Goal: Information Seeking & Learning: Understand process/instructions

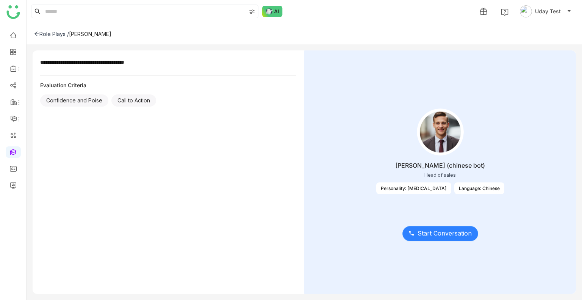
click at [444, 234] on span "Start Conversation" at bounding box center [444, 232] width 54 height 9
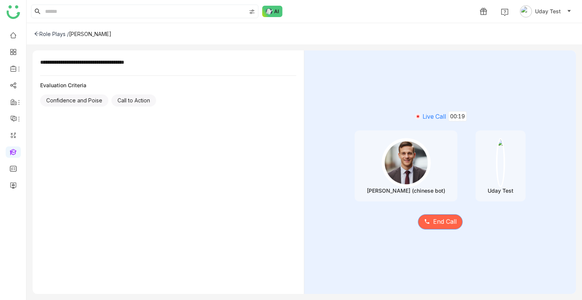
click at [444, 221] on span "End Call" at bounding box center [444, 221] width 23 height 9
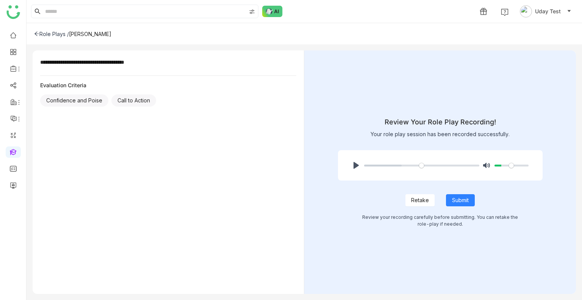
click at [413, 198] on span "Retake" at bounding box center [420, 200] width 18 height 8
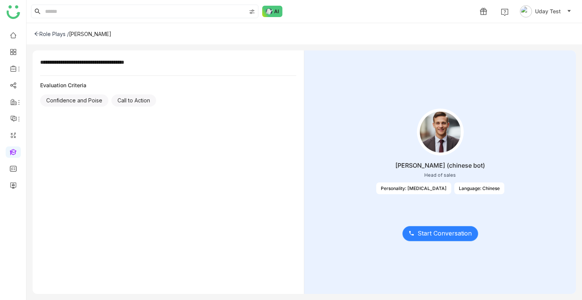
click at [430, 236] on span "Start Conversation" at bounding box center [444, 232] width 54 height 9
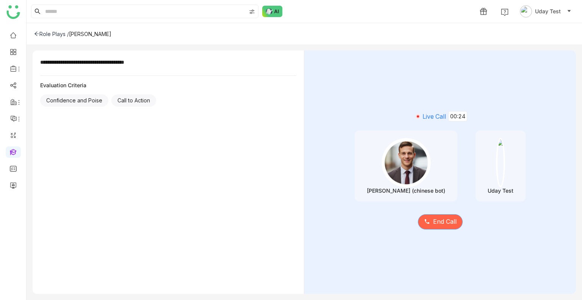
click at [442, 223] on span "End Call" at bounding box center [444, 221] width 23 height 9
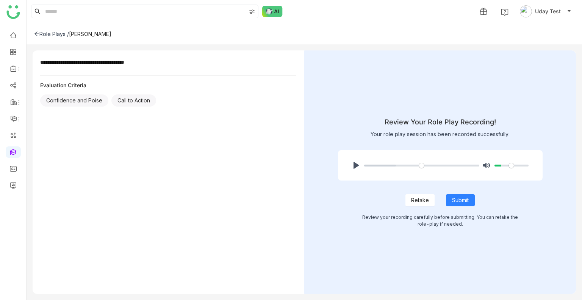
click at [424, 200] on span "Retake" at bounding box center [420, 200] width 18 height 8
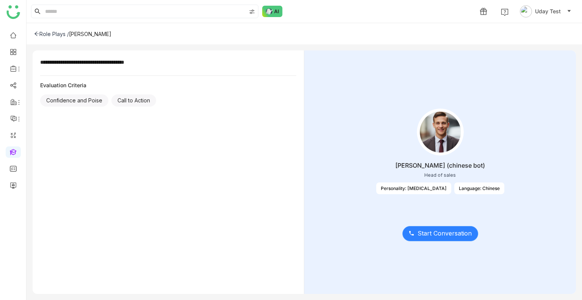
click at [433, 228] on span "Start Conversation" at bounding box center [444, 232] width 54 height 9
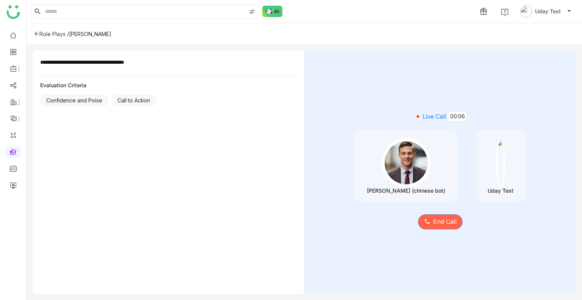
click at [445, 225] on span "End Call" at bounding box center [444, 221] width 23 height 9
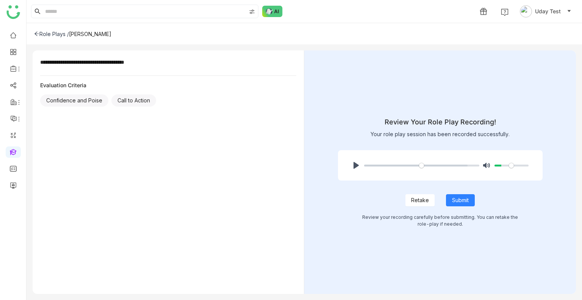
click at [425, 201] on span "Retake" at bounding box center [420, 200] width 18 height 8
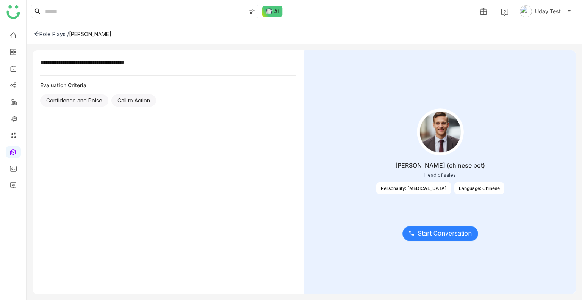
click at [444, 232] on span "Start Conversation" at bounding box center [444, 232] width 54 height 9
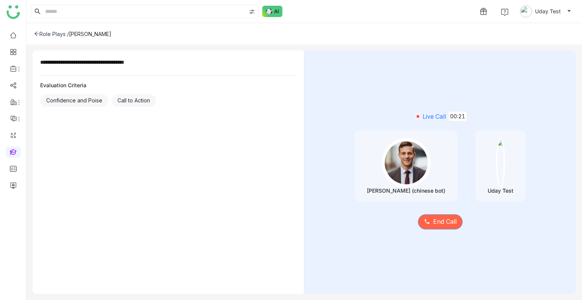
click at [436, 220] on span "End Call" at bounding box center [444, 221] width 23 height 9
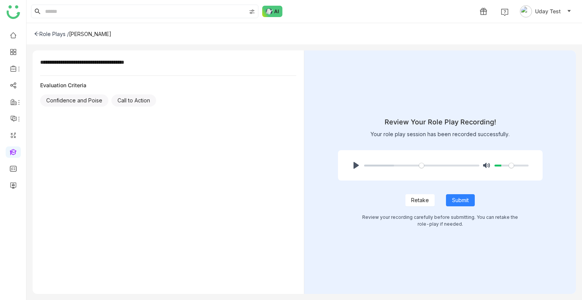
click at [426, 199] on span "Retake" at bounding box center [420, 200] width 18 height 8
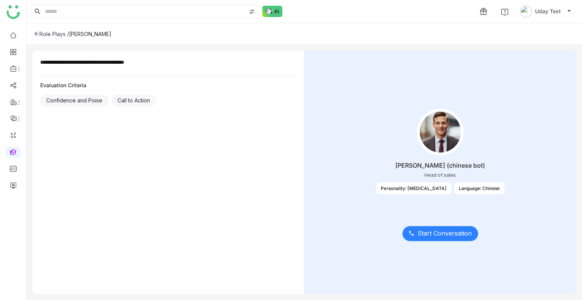
click at [430, 227] on button "Start Conversation" at bounding box center [440, 233] width 76 height 15
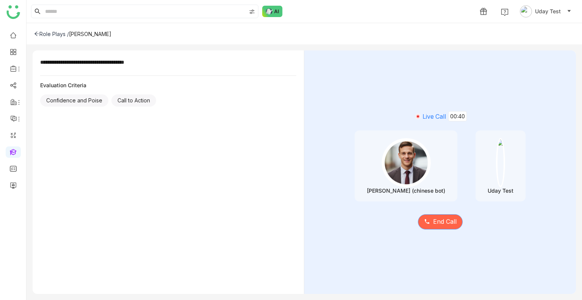
click at [442, 216] on button "End Call" at bounding box center [440, 221] width 45 height 15
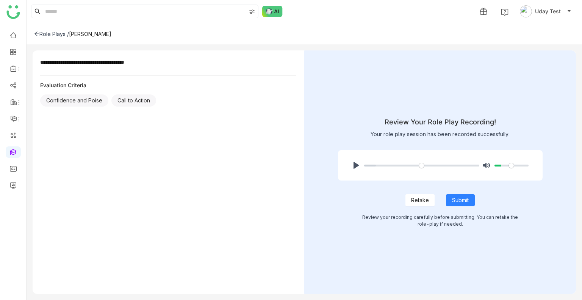
click at [417, 198] on span "Retake" at bounding box center [420, 200] width 18 height 8
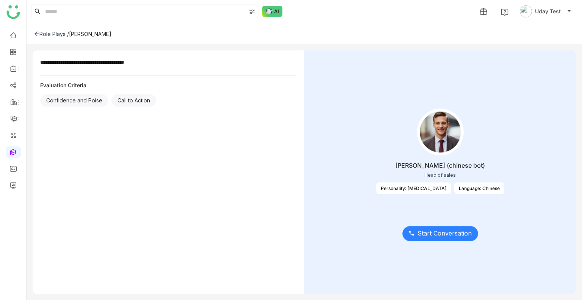
click at [441, 231] on span "Start Conversation" at bounding box center [444, 232] width 54 height 9
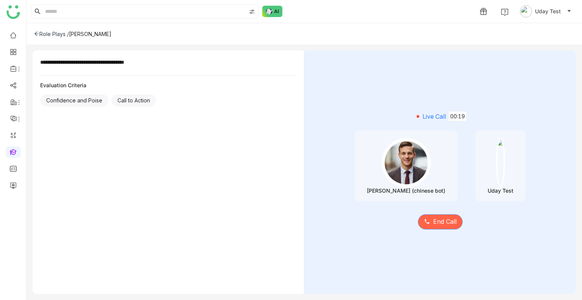
click at [440, 221] on span "End Call" at bounding box center [444, 221] width 23 height 9
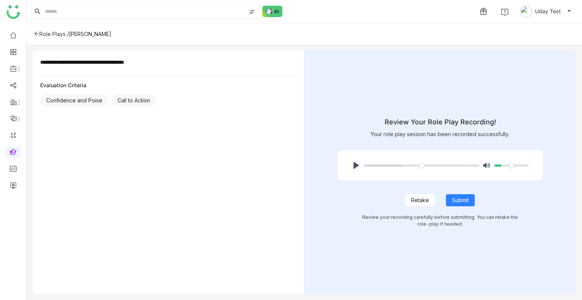
click at [420, 197] on span "Retake" at bounding box center [420, 200] width 18 height 8
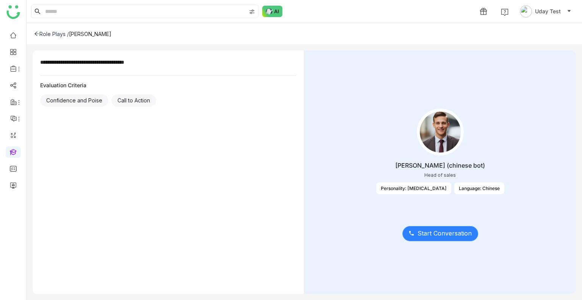
click at [431, 227] on button "Start Conversation" at bounding box center [440, 233] width 76 height 15
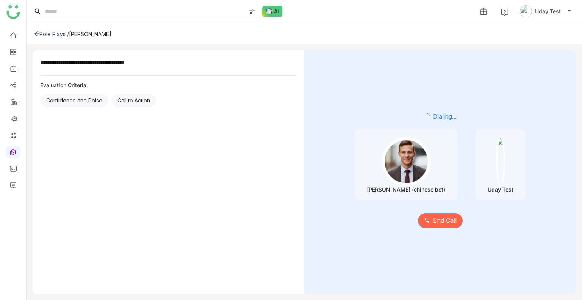
click at [436, 223] on span "End Call" at bounding box center [444, 219] width 23 height 9
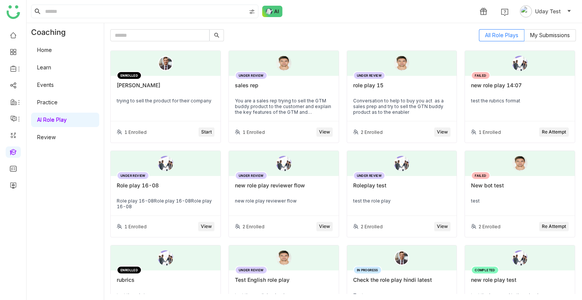
click at [130, 94] on div "[PERSON_NAME]" at bounding box center [166, 88] width 98 height 13
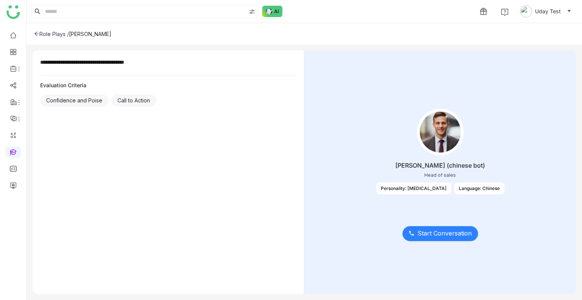
click at [436, 229] on span "Start Conversation" at bounding box center [444, 232] width 54 height 9
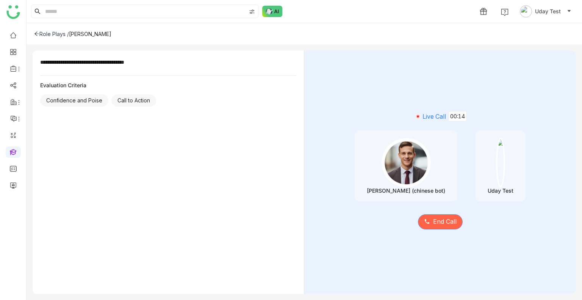
click at [454, 222] on span "End Call" at bounding box center [444, 221] width 23 height 9
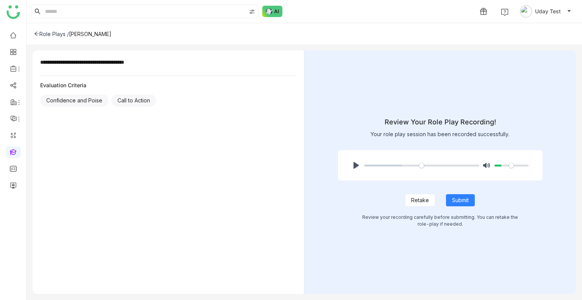
click at [417, 198] on span "Retake" at bounding box center [420, 200] width 18 height 8
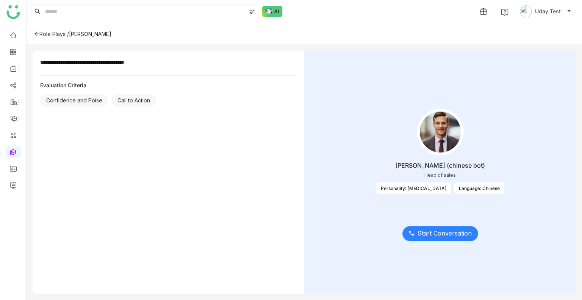
click at [426, 226] on button "Start Conversation" at bounding box center [440, 233] width 76 height 15
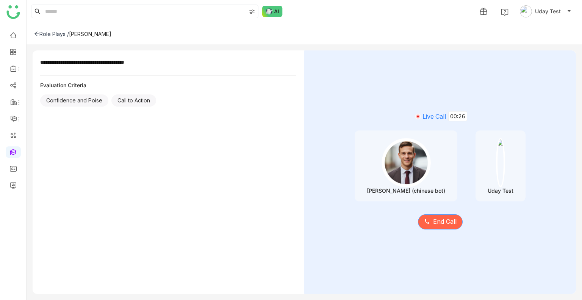
click at [437, 219] on span "End Call" at bounding box center [444, 221] width 23 height 9
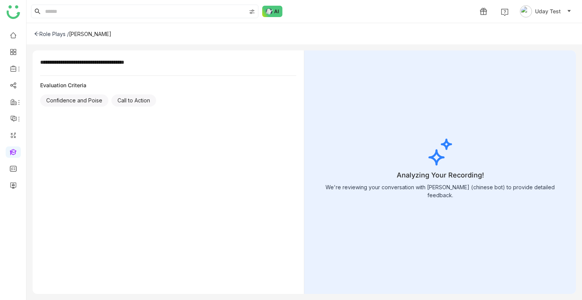
click at [437, 219] on div "Analyzing Your Recording! We're reviewing your conversation with Zhang (chinese…" at bounding box center [439, 171] width 271 height 243
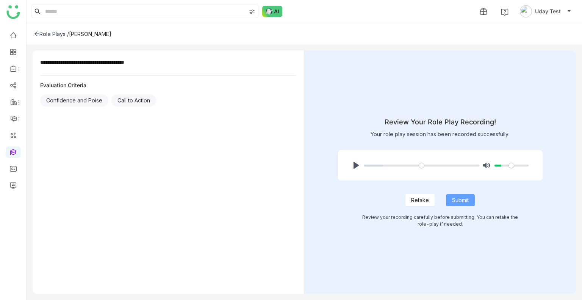
click at [471, 199] on button "Submit" at bounding box center [460, 200] width 29 height 12
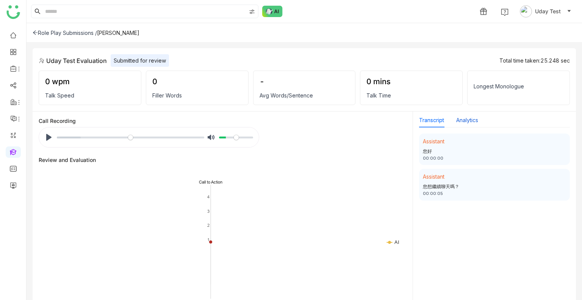
click at [475, 117] on button "Analytics" at bounding box center [467, 120] width 22 height 8
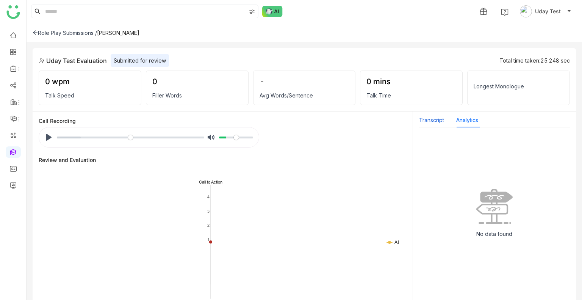
click at [438, 118] on button "Transcript" at bounding box center [431, 120] width 25 height 8
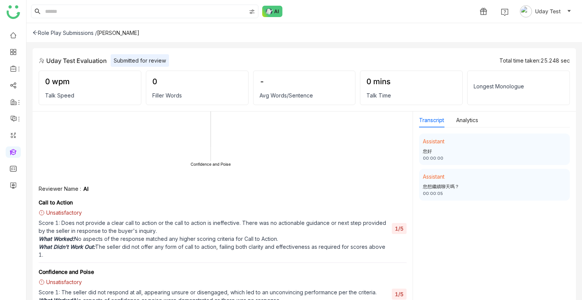
scroll to position [172, 0]
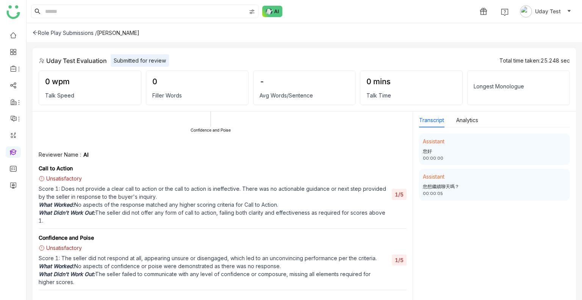
click at [51, 30] on div "Role Play Submissions /" at bounding box center [65, 33] width 64 height 6
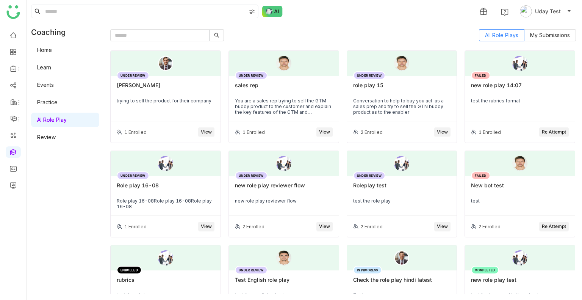
click at [169, 105] on div "UNDER REVIEW Mr. Zhang trying to sell the product for their company" at bounding box center [166, 98] width 110 height 45
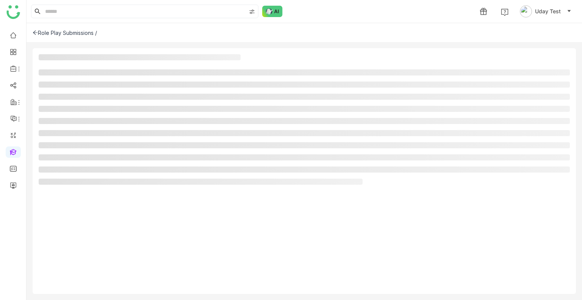
click at [169, 106] on li at bounding box center [304, 109] width 531 height 6
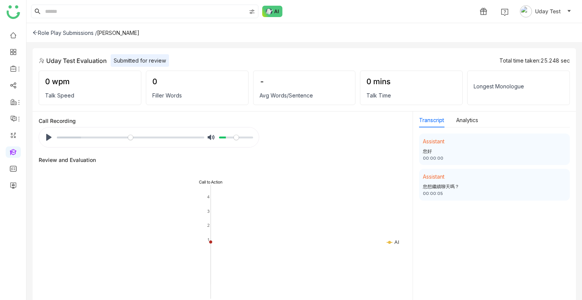
click at [48, 30] on div "Role Play Submissions /" at bounding box center [65, 33] width 64 height 6
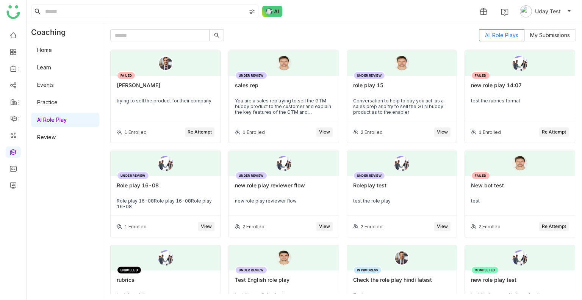
click at [48, 30] on div "Coaching" at bounding box center [52, 32] width 50 height 18
click at [198, 136] on button "Re Attempt" at bounding box center [200, 131] width 30 height 9
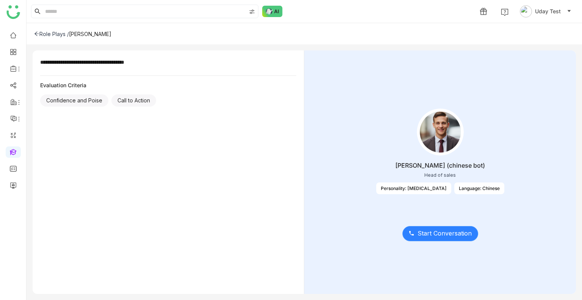
click at [436, 235] on span "Start Conversation" at bounding box center [444, 232] width 54 height 9
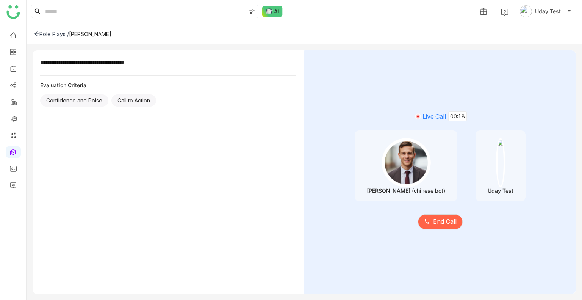
click at [382, 247] on div "Live Call 00:18 Zhang (chinese bot) Uday Test End Call" at bounding box center [439, 171] width 271 height 243
click at [382, 247] on div "Live Call 00:19 Zhang (chinese bot) Uday Test End Call" at bounding box center [439, 171] width 271 height 243
click at [453, 219] on span "End Call" at bounding box center [444, 221] width 23 height 9
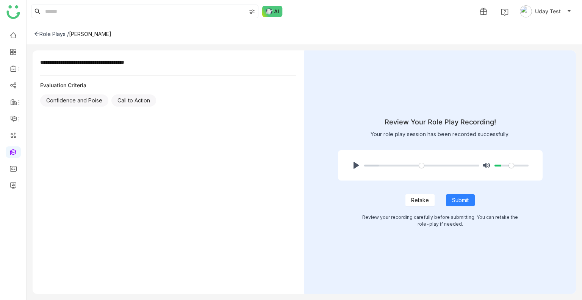
click at [411, 196] on span "Retake" at bounding box center [420, 200] width 18 height 8
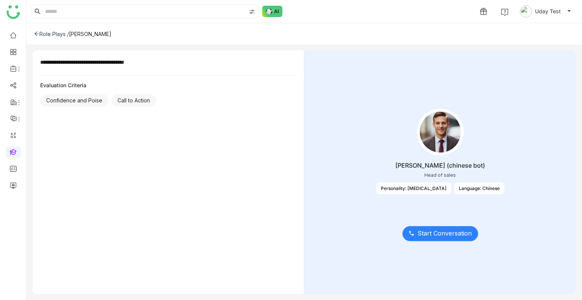
click at [445, 230] on span "Start Conversation" at bounding box center [444, 232] width 54 height 9
